Goal: Task Accomplishment & Management: Use online tool/utility

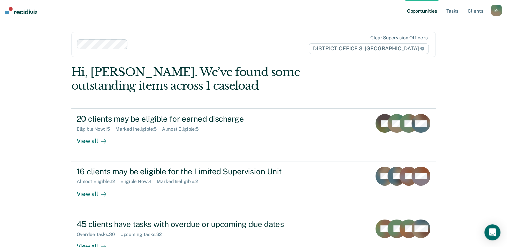
click at [465, 9] on ul "Opportunities Tasks Client s" at bounding box center [447, 10] width 85 height 21
click at [453, 12] on link "Tasks" at bounding box center [452, 10] width 15 height 21
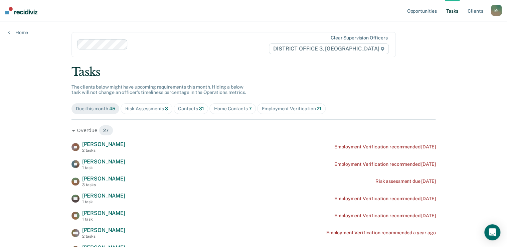
click at [155, 108] on div "Risk Assessments 3" at bounding box center [146, 109] width 43 height 6
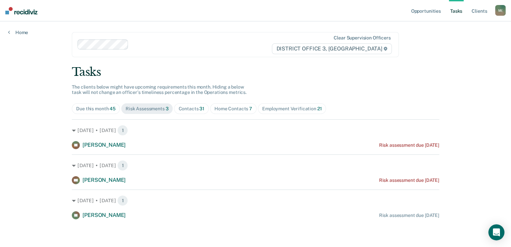
click at [195, 107] on div "Contacts 31" at bounding box center [191, 109] width 26 height 6
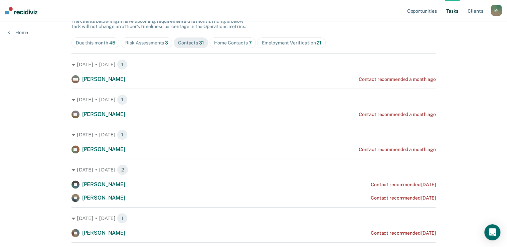
scroll to position [80, 0]
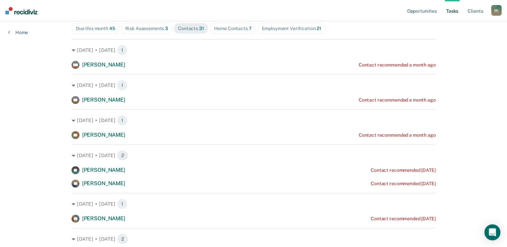
click at [233, 24] on span "Home Contacts 7" at bounding box center [232, 28] width 46 height 11
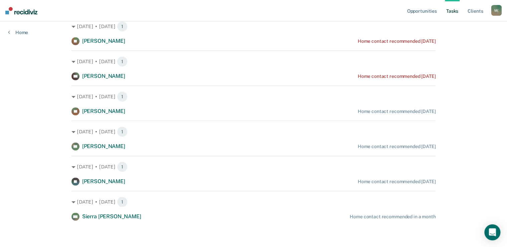
scroll to position [0, 0]
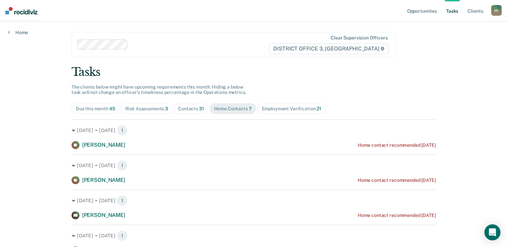
click at [140, 108] on div "Risk Assessments 3" at bounding box center [146, 109] width 43 height 6
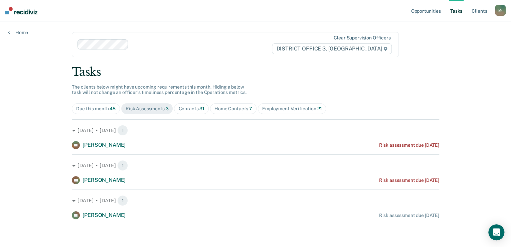
click at [188, 107] on div "Contacts 31" at bounding box center [191, 109] width 26 height 6
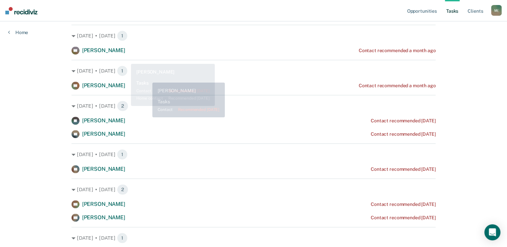
scroll to position [79, 0]
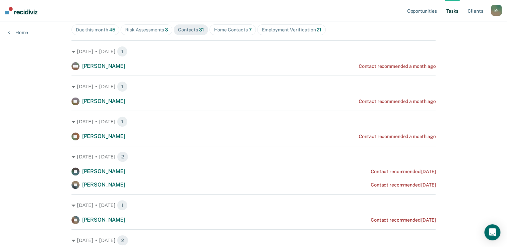
click at [150, 32] on div "Risk Assessments 3" at bounding box center [146, 30] width 43 height 6
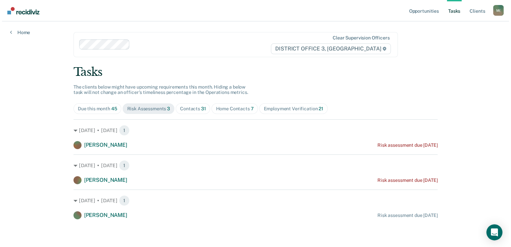
scroll to position [0, 0]
